Goal: Task Accomplishment & Management: Manage account settings

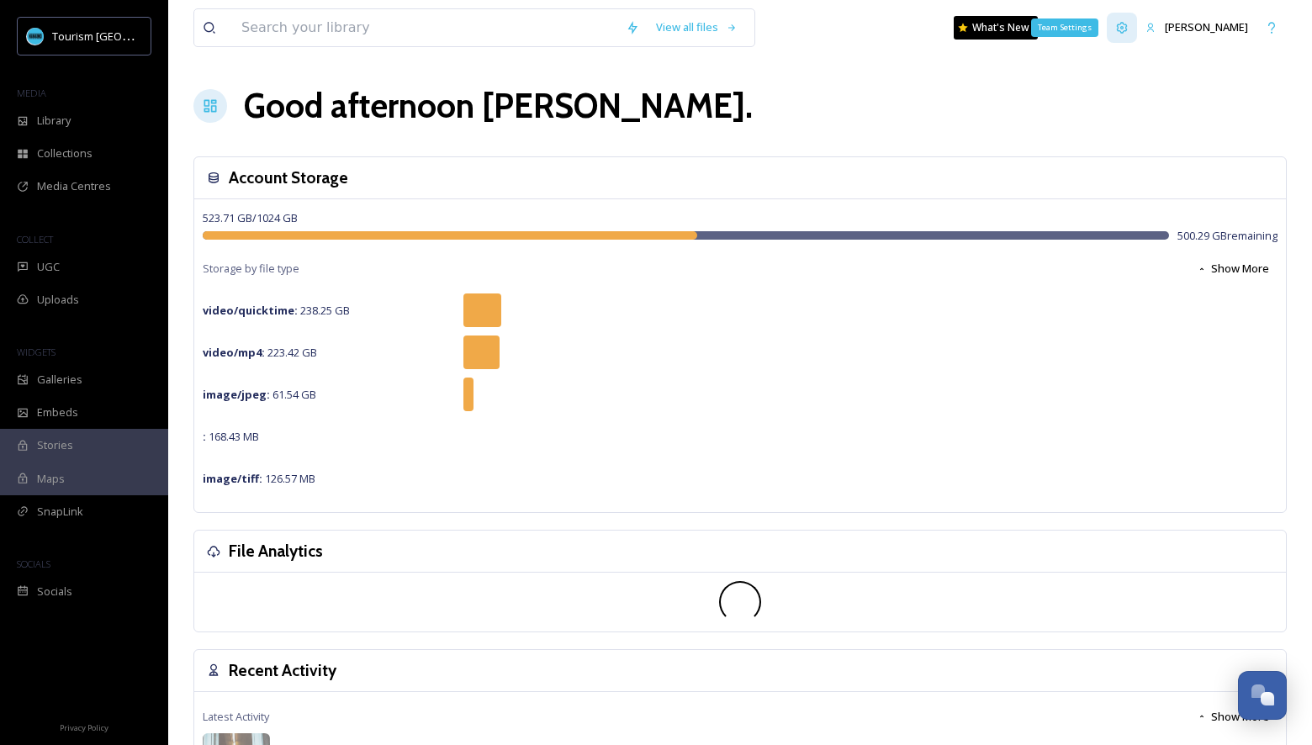
click at [1130, 29] on div "Team Settings" at bounding box center [1122, 28] width 30 height 30
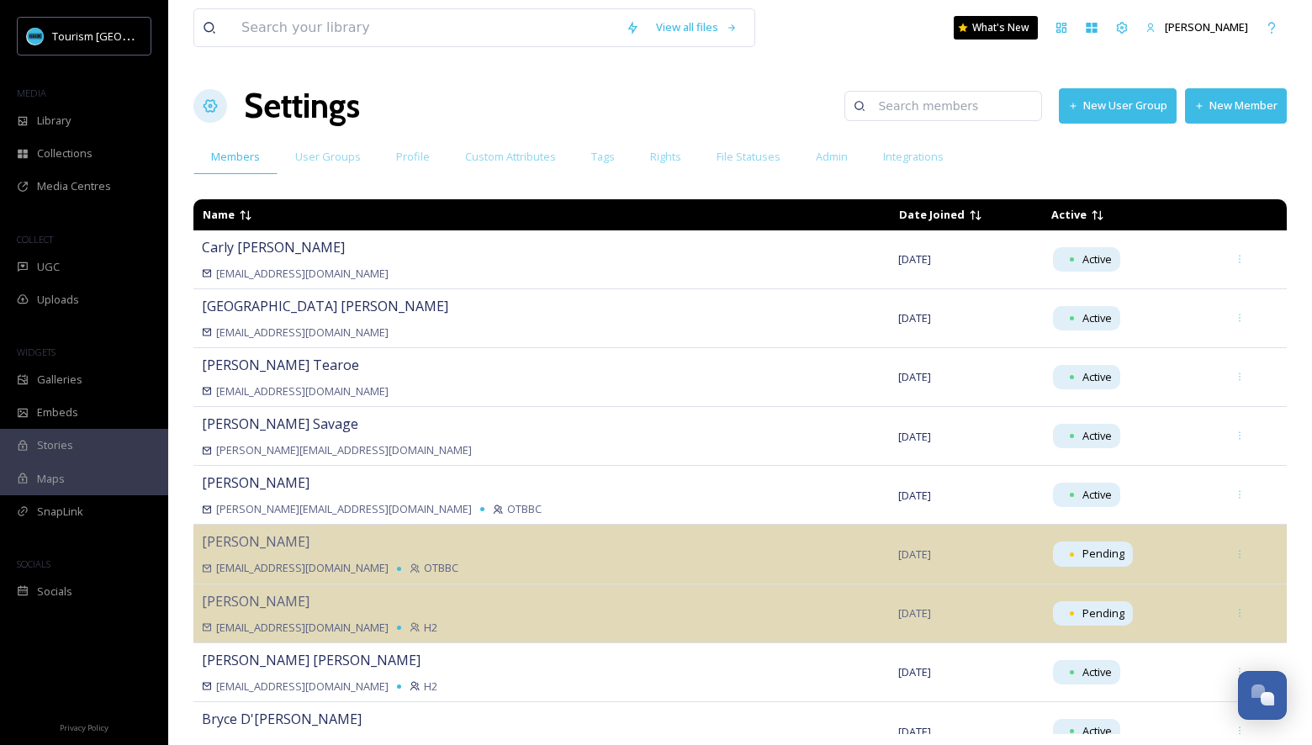
scroll to position [372, 0]
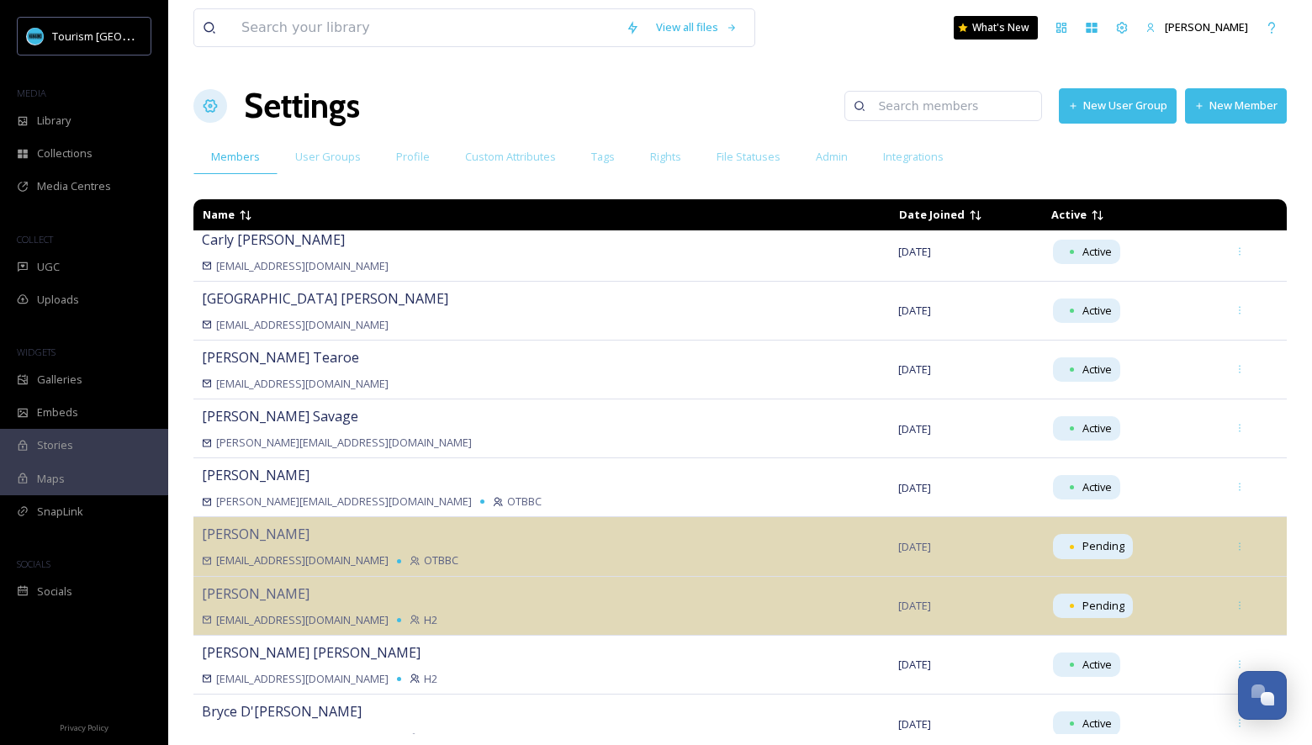
click at [1246, 110] on button "New Member" at bounding box center [1236, 105] width 102 height 34
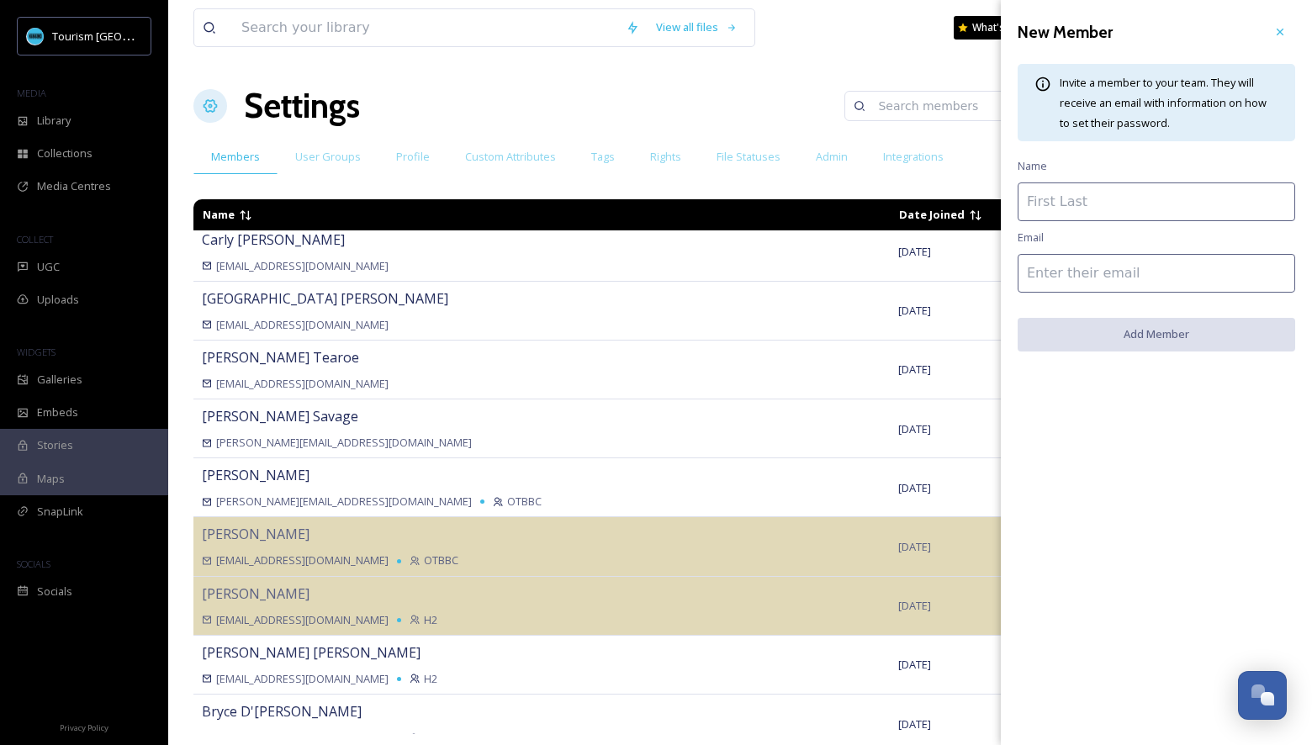
click at [1123, 205] on input at bounding box center [1157, 202] width 278 height 39
click at [1037, 267] on input at bounding box center [1157, 273] width 278 height 39
paste input "[EMAIL_ADDRESS][DOMAIN_NAME]"
type input "[EMAIL_ADDRESS][DOMAIN_NAME]"
click at [1134, 215] on input at bounding box center [1157, 202] width 278 height 39
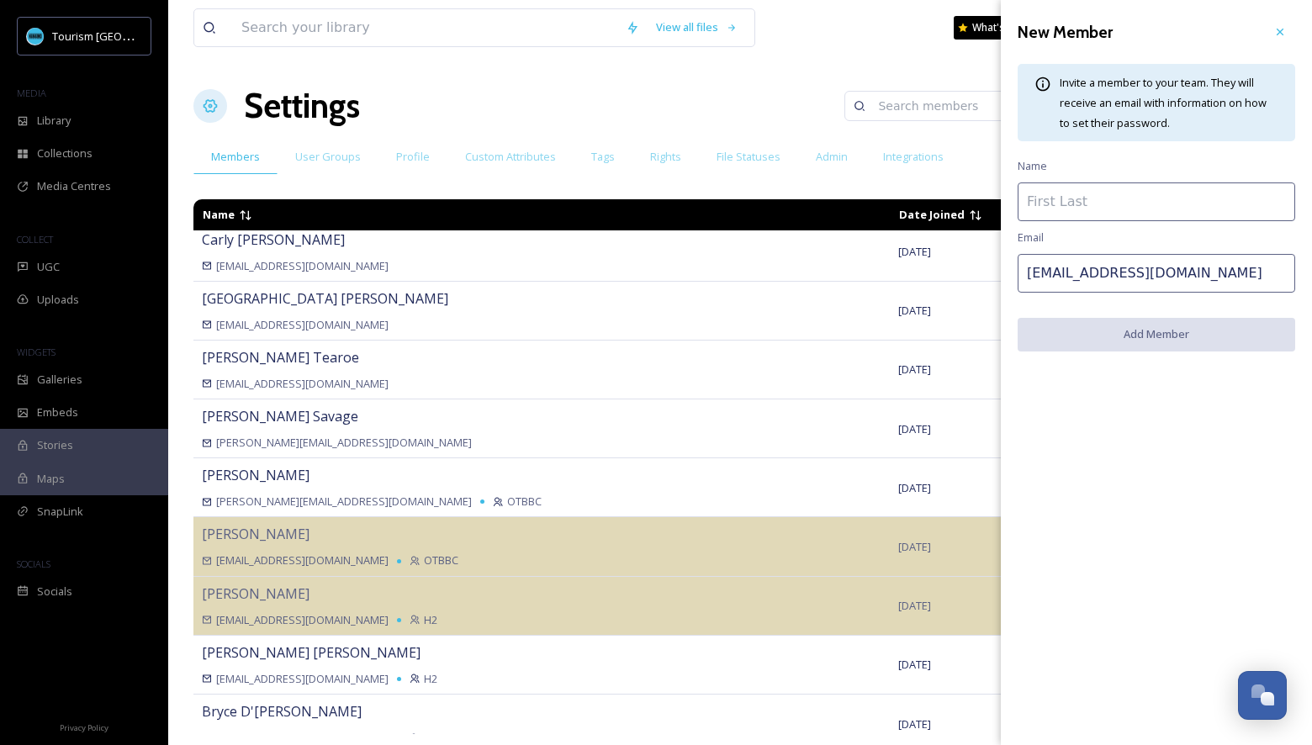
paste input "Archana Natha"
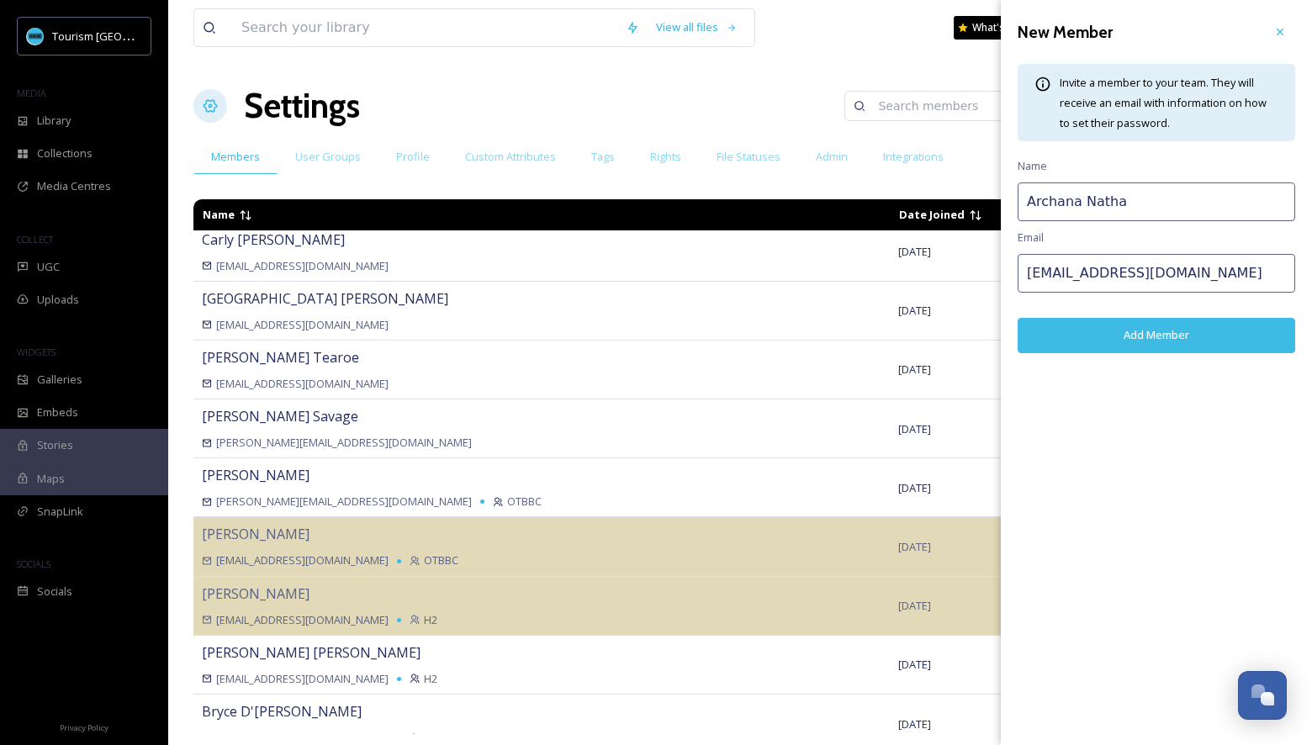
type input "Archana Natha"
click at [1122, 339] on button "Add Member" at bounding box center [1157, 335] width 278 height 34
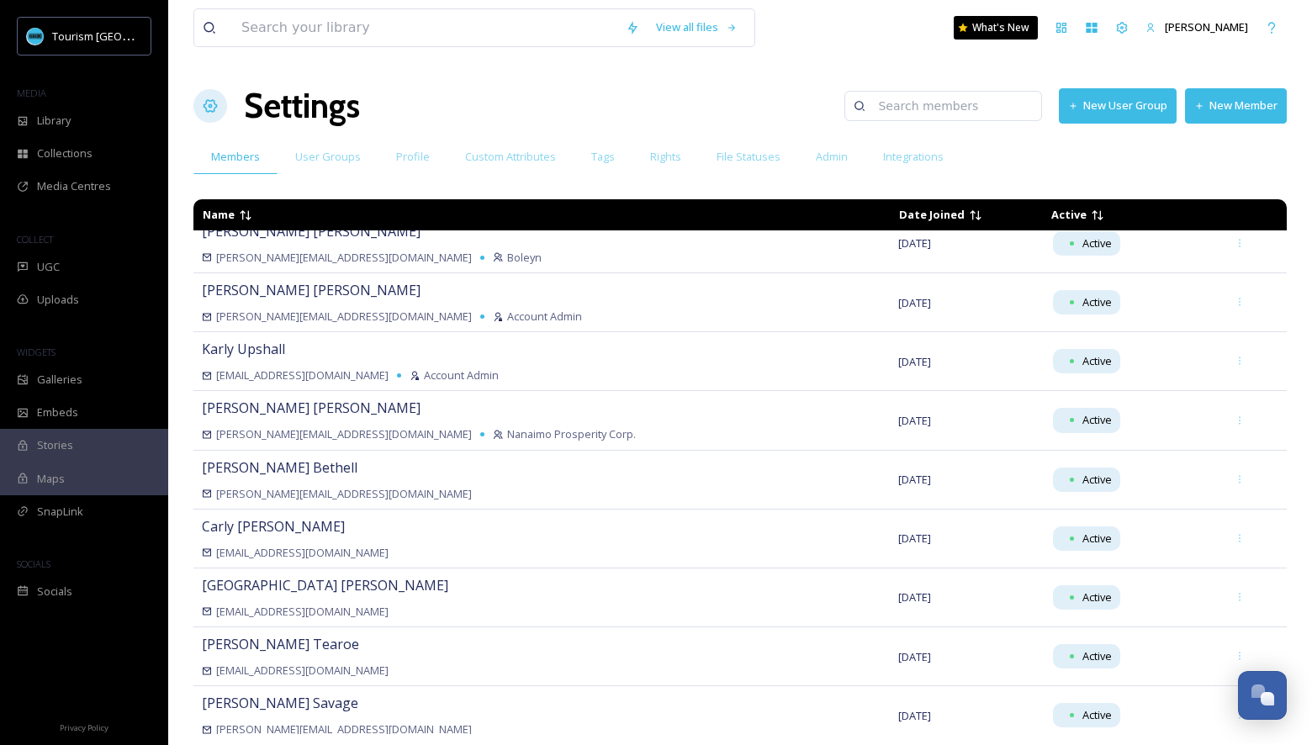
scroll to position [0, 0]
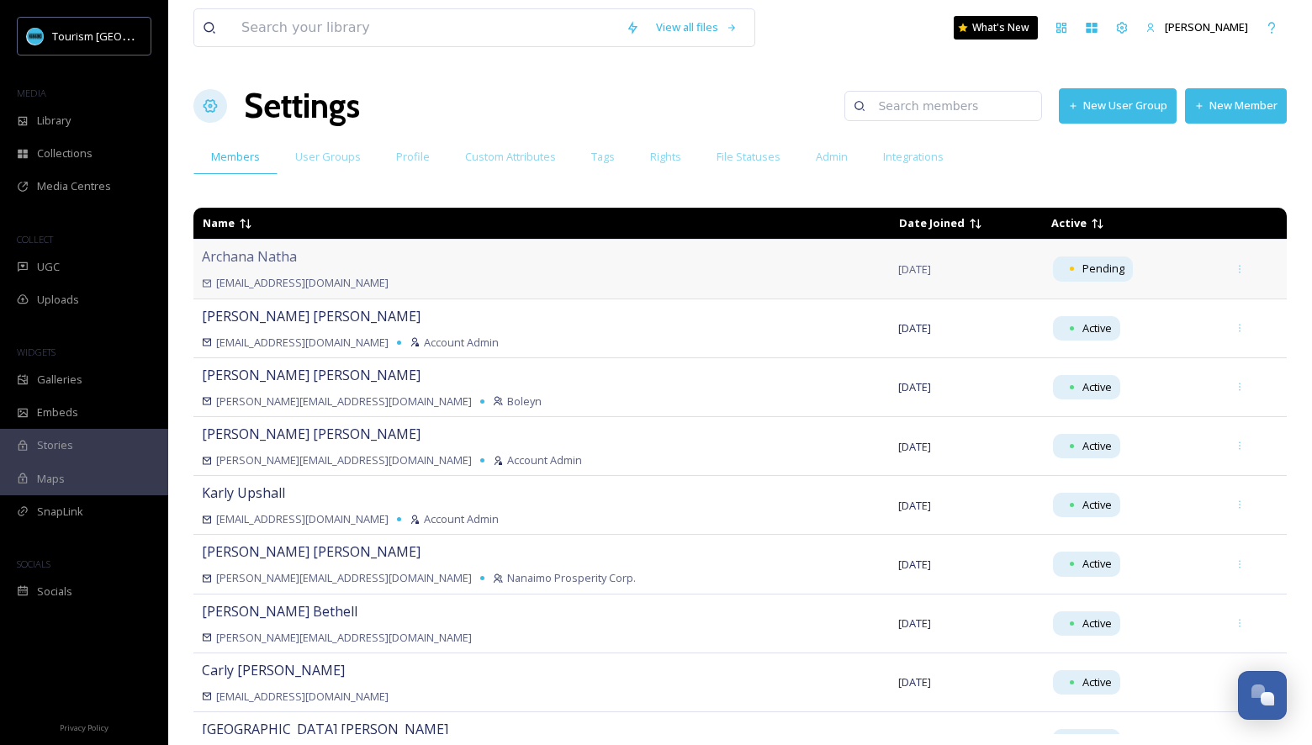
click at [435, 267] on div "[PERSON_NAME] [EMAIL_ADDRESS][DOMAIN_NAME]" at bounding box center [542, 268] width 680 height 45
click at [1225, 275] on div at bounding box center [1240, 269] width 30 height 30
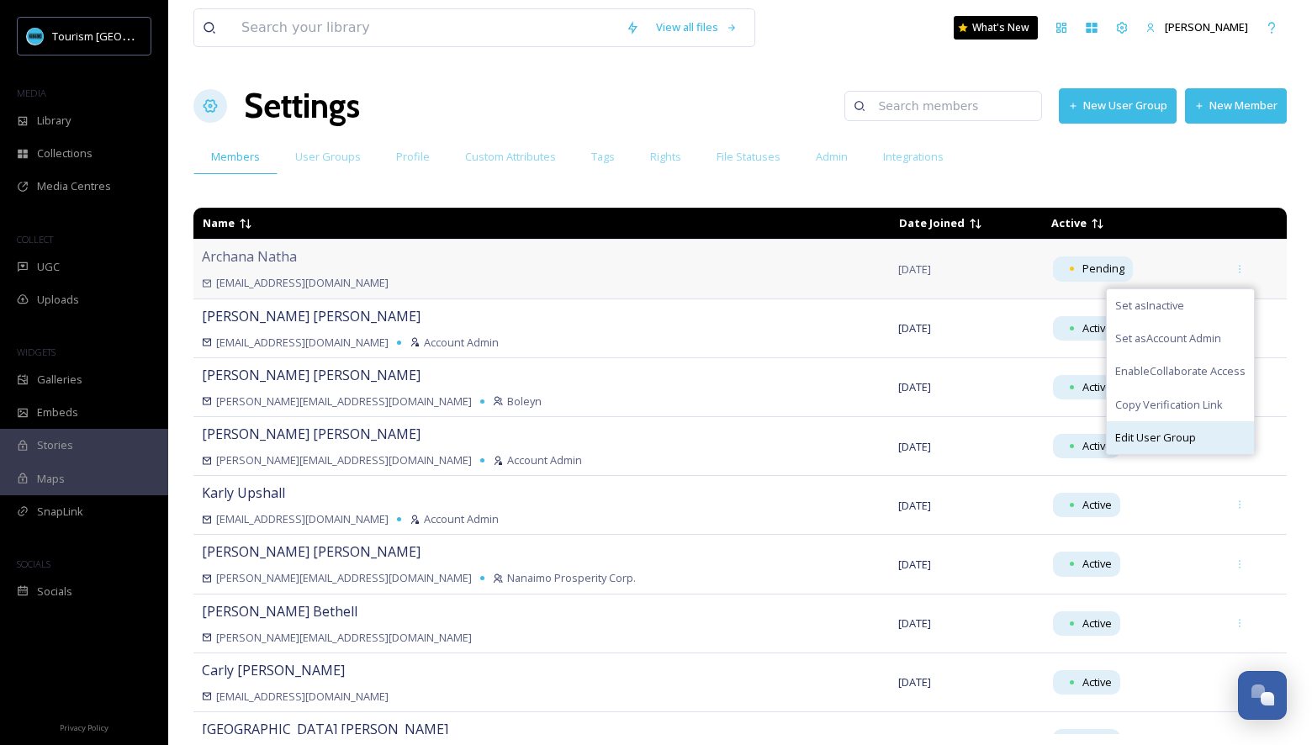
click at [1169, 433] on span "Edit User Group" at bounding box center [1155, 438] width 81 height 16
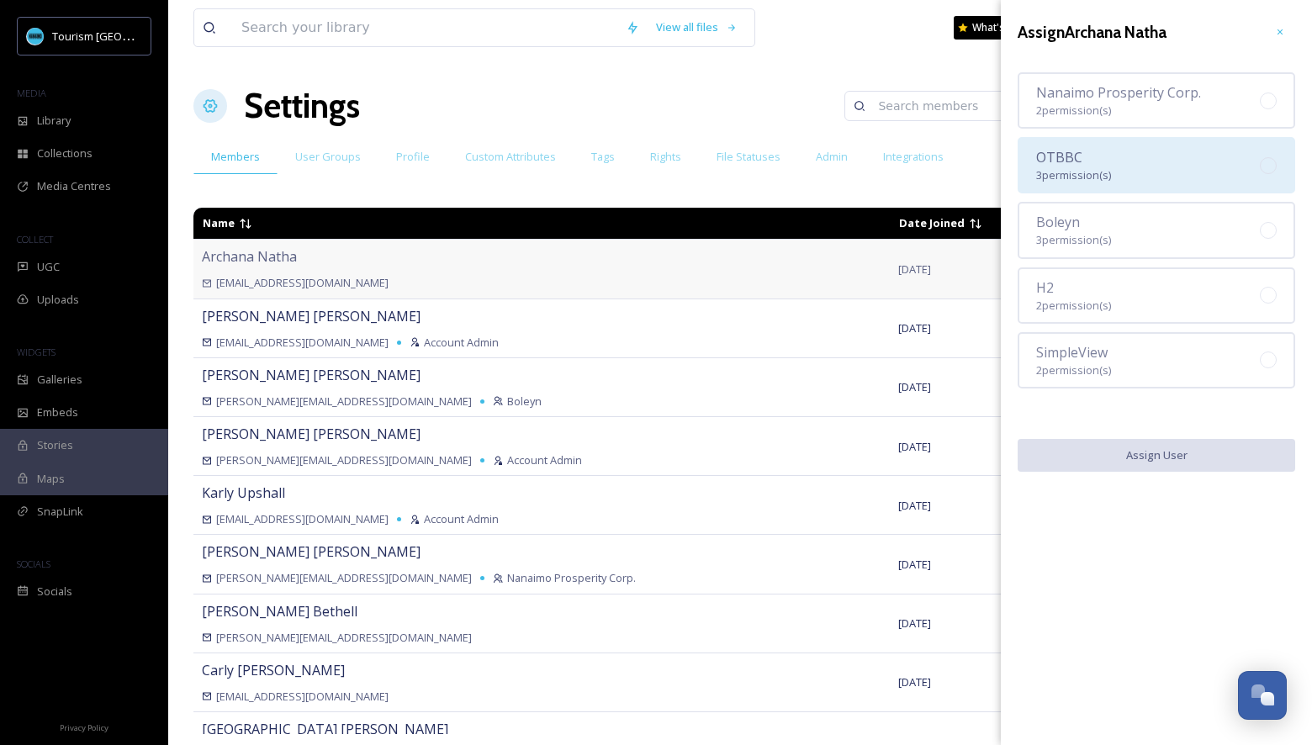
click at [1156, 164] on div "OTBBC 3 permission(s)" at bounding box center [1157, 165] width 278 height 56
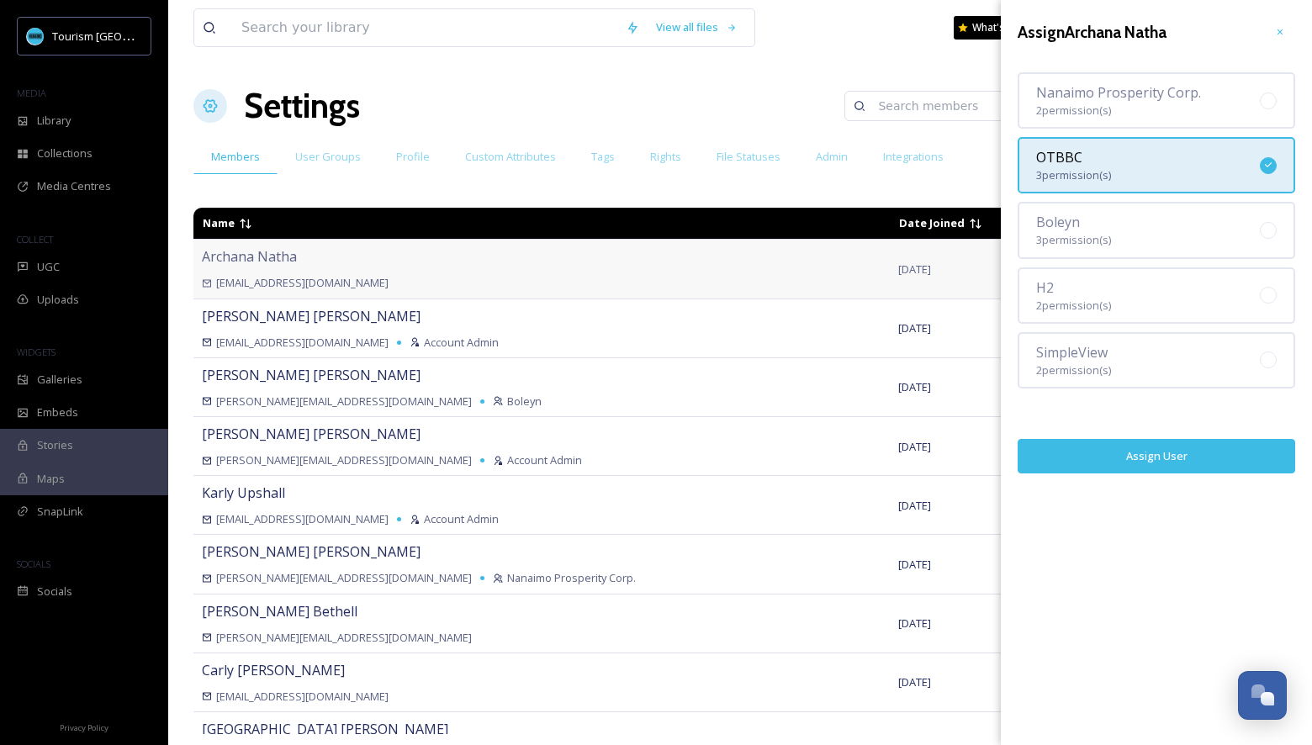
click at [1126, 450] on button "Assign User" at bounding box center [1157, 456] width 278 height 34
